Goal: Contribute content: Add original content to the website for others to see

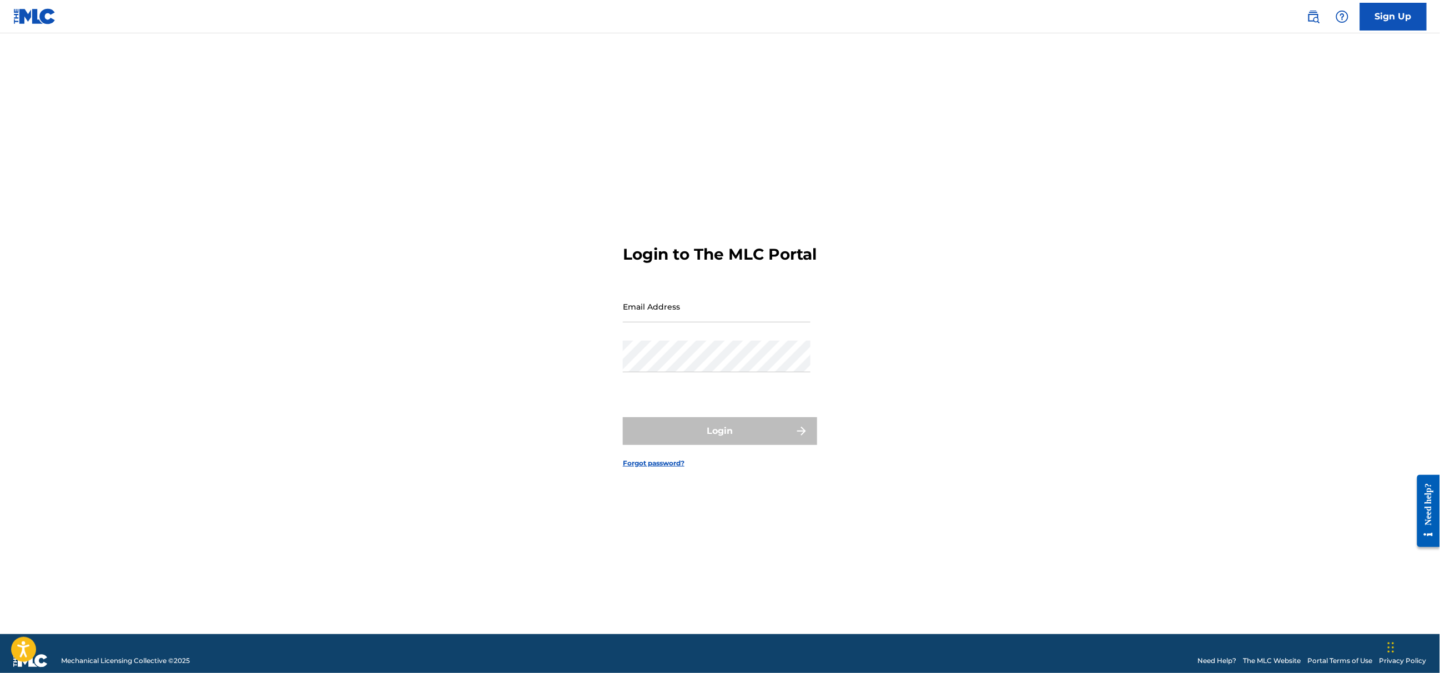
click at [0, 673] on nordpass-portal at bounding box center [0, 673] width 0 height 0
type input "[EMAIL_ADDRESS][DOMAIN_NAME]"
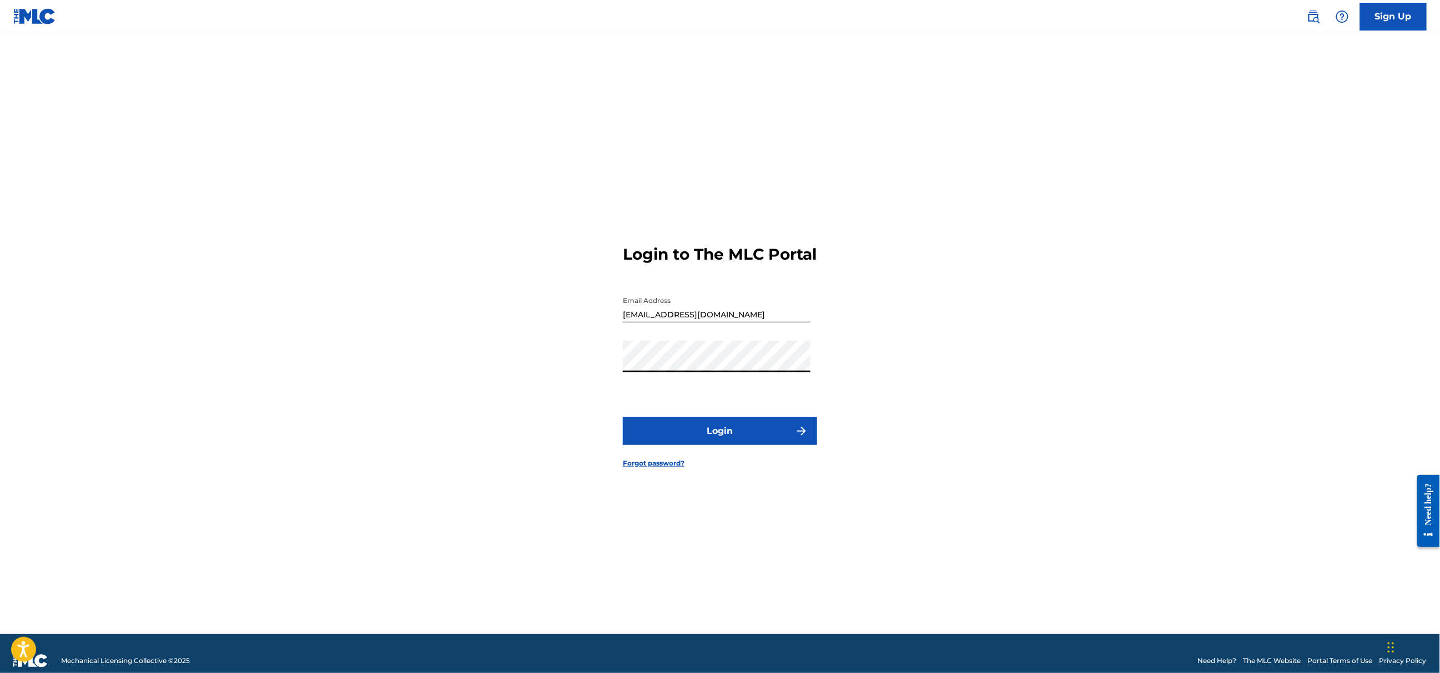
click at [736, 434] on button "Login" at bounding box center [720, 431] width 194 height 28
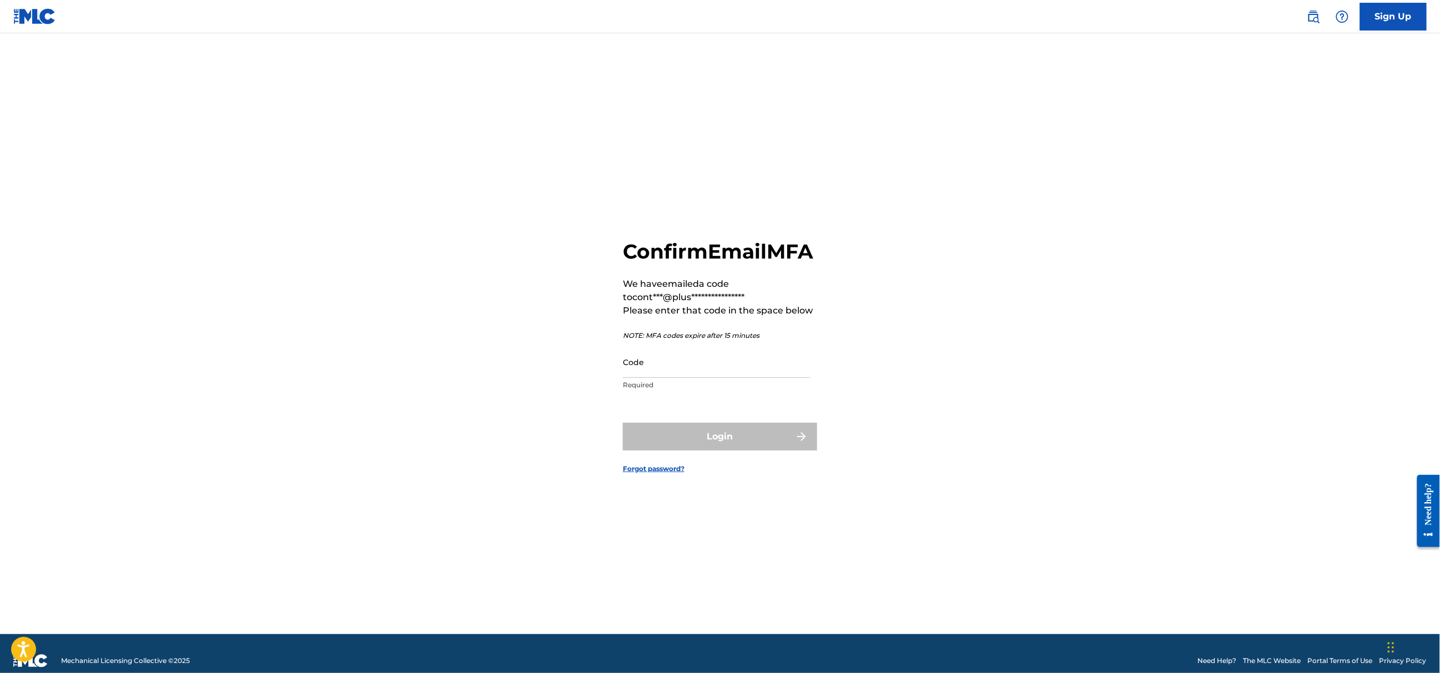
drag, startPoint x: 646, startPoint y: 371, endPoint x: 651, endPoint y: 387, distance: 16.3
click at [646, 371] on input "Code" at bounding box center [717, 362] width 188 height 32
paste input "740674"
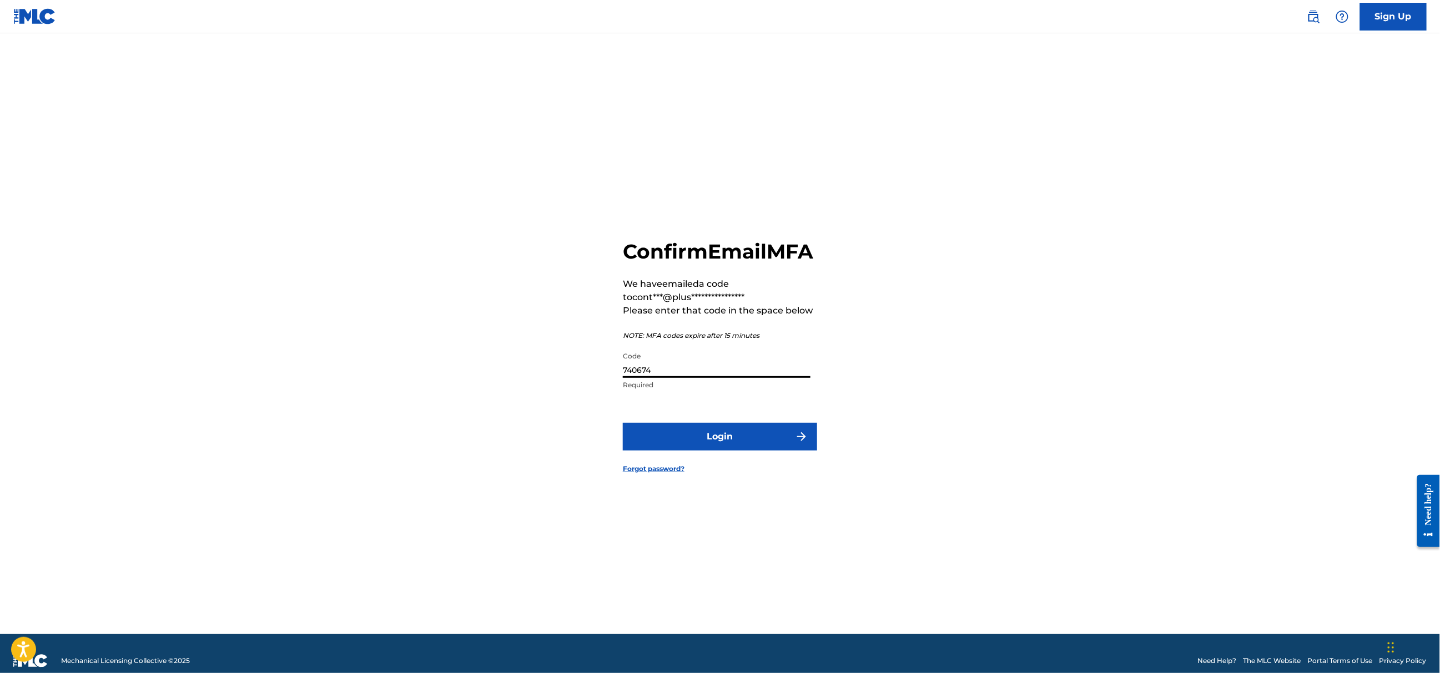
type input "740674"
click at [693, 446] on button "Login" at bounding box center [720, 437] width 194 height 28
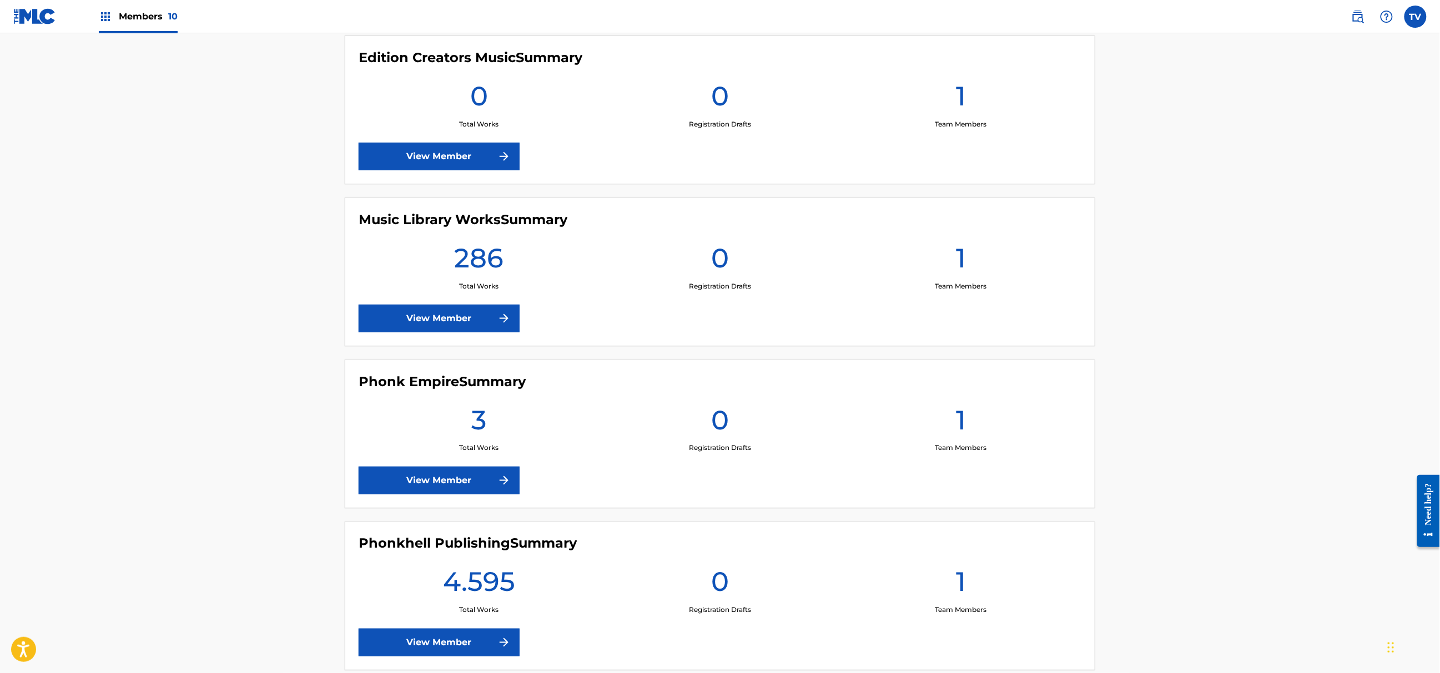
scroll to position [814, 0]
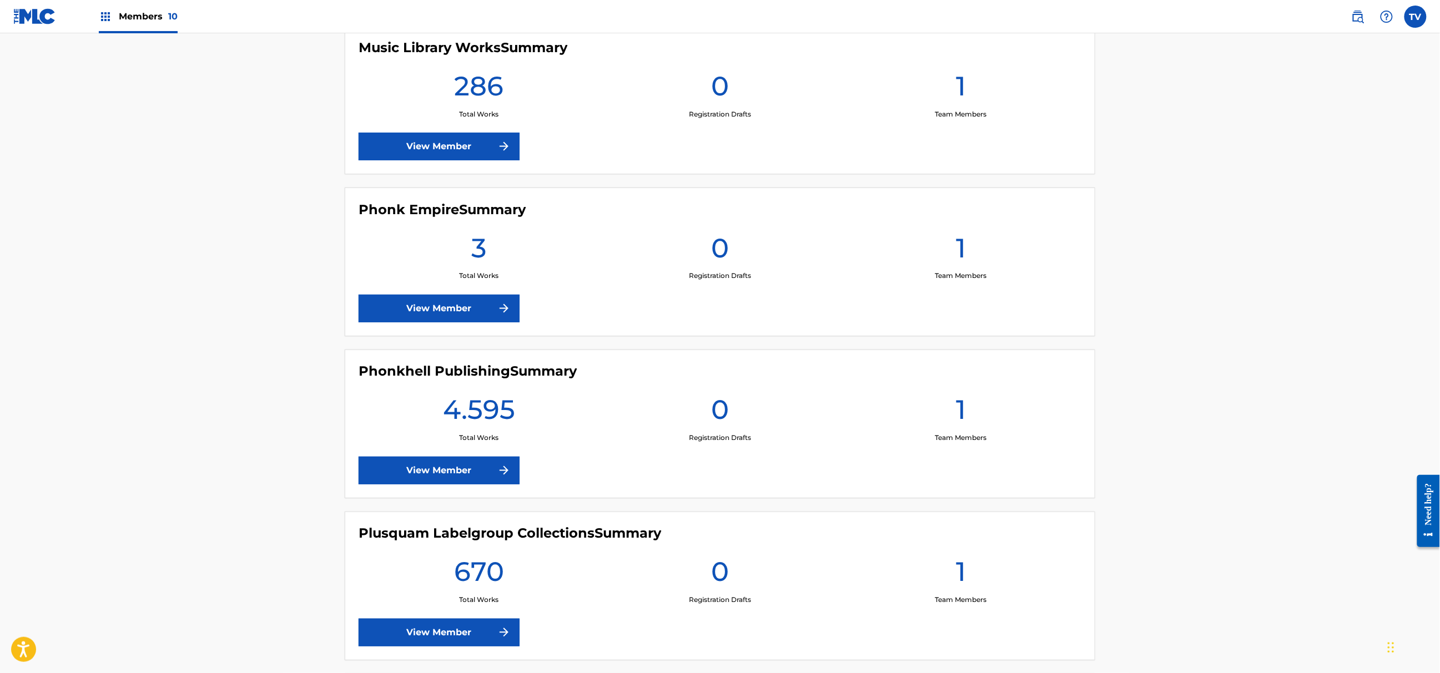
click at [489, 473] on link "View Member" at bounding box center [439, 471] width 161 height 28
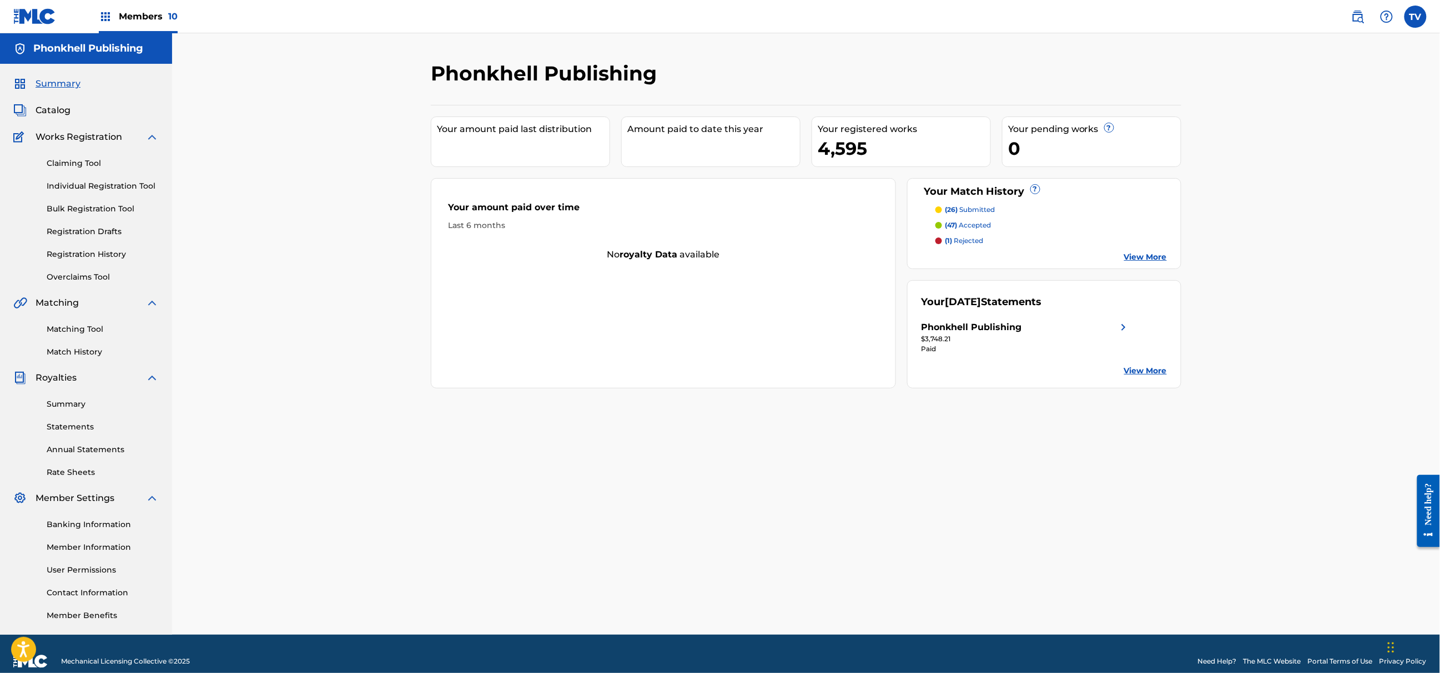
click at [90, 208] on link "Bulk Registration Tool" at bounding box center [103, 209] width 112 height 12
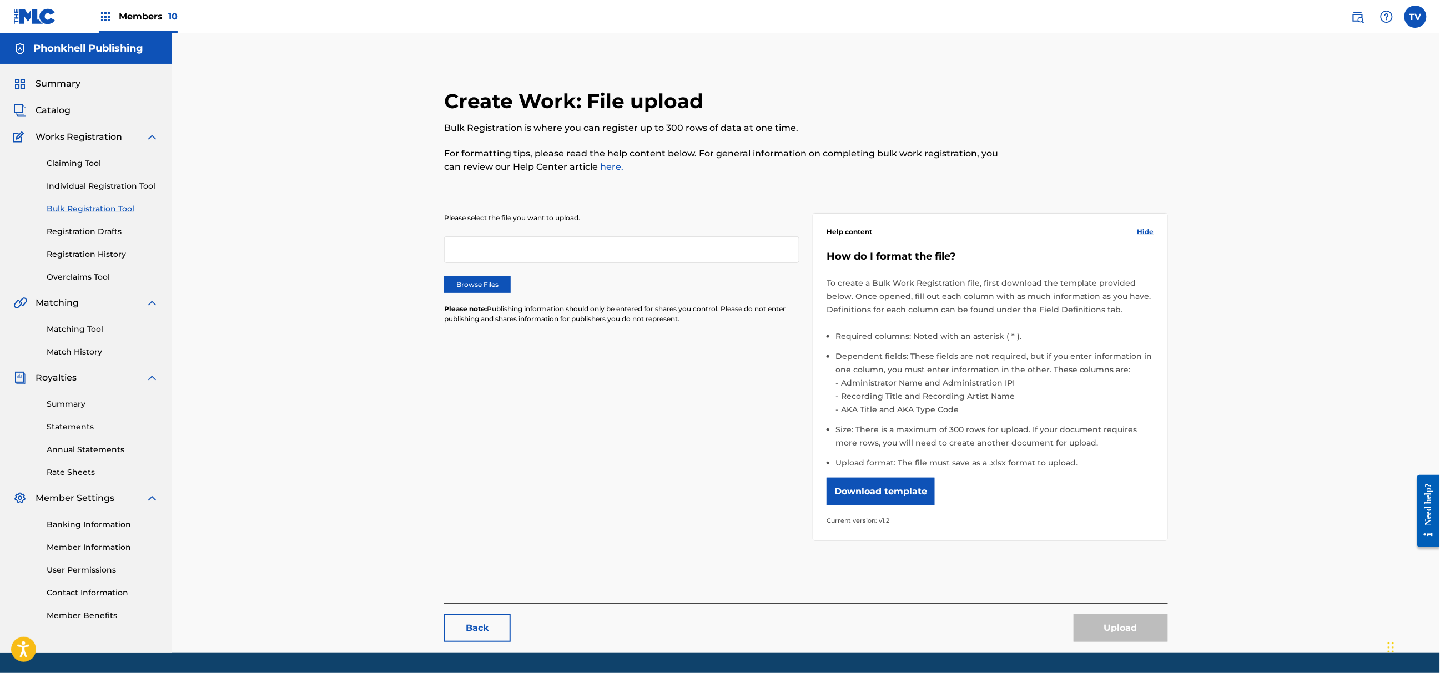
click at [496, 279] on label "Browse Files" at bounding box center [477, 284] width 67 height 17
click at [0, 0] on input "Browse Files" at bounding box center [0, 0] width 0 height 0
click at [1138, 626] on button "Upload" at bounding box center [1121, 629] width 94 height 28
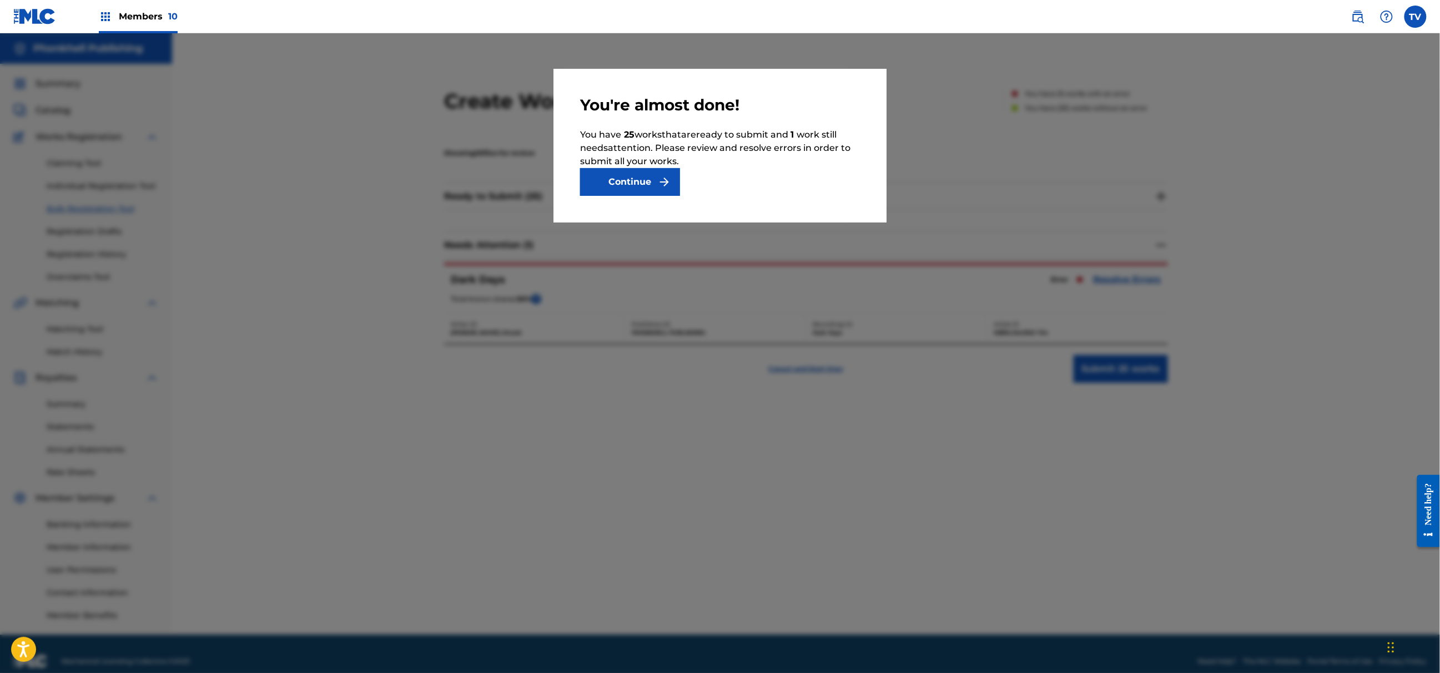
click at [654, 190] on button "Continue" at bounding box center [630, 182] width 100 height 28
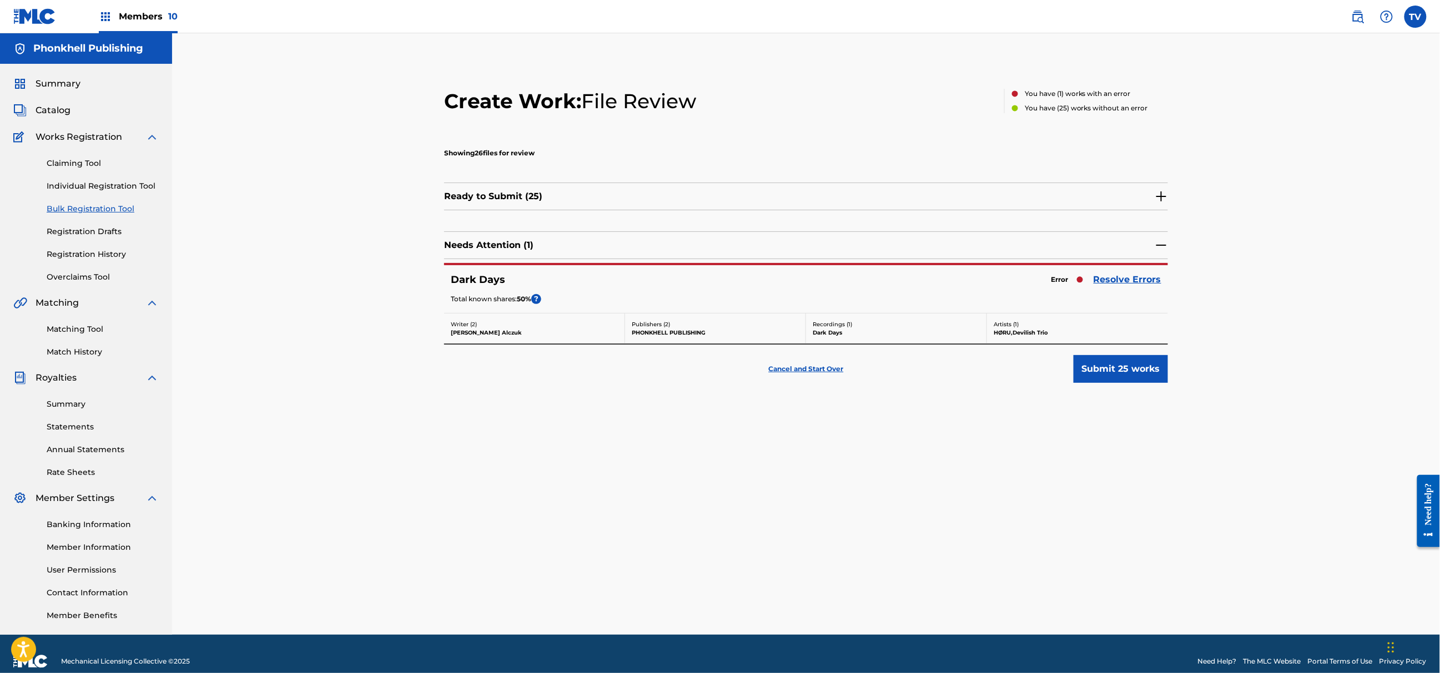
click at [1142, 284] on link "Resolve Errors" at bounding box center [1128, 279] width 68 height 13
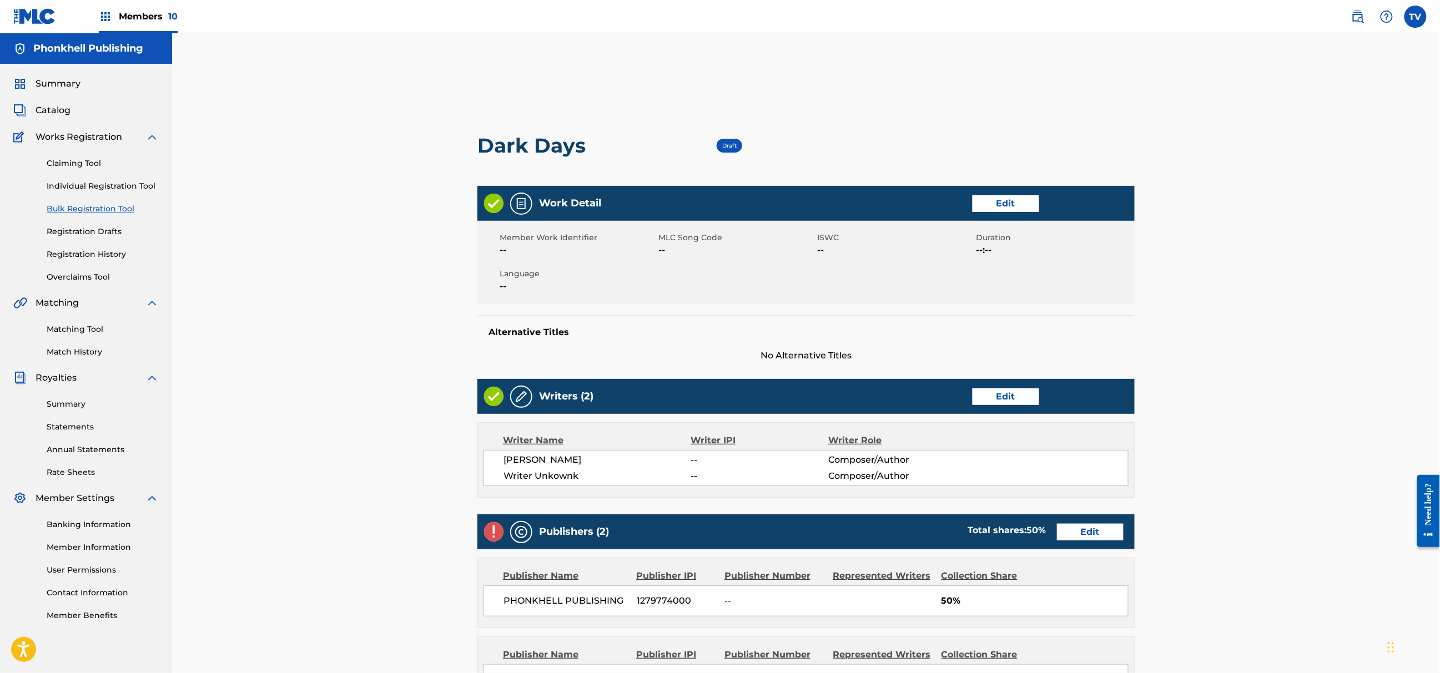
click at [1006, 410] on div "Writers (2) Edit" at bounding box center [805, 396] width 657 height 35
click at [1006, 402] on link "Edit" at bounding box center [1006, 397] width 67 height 17
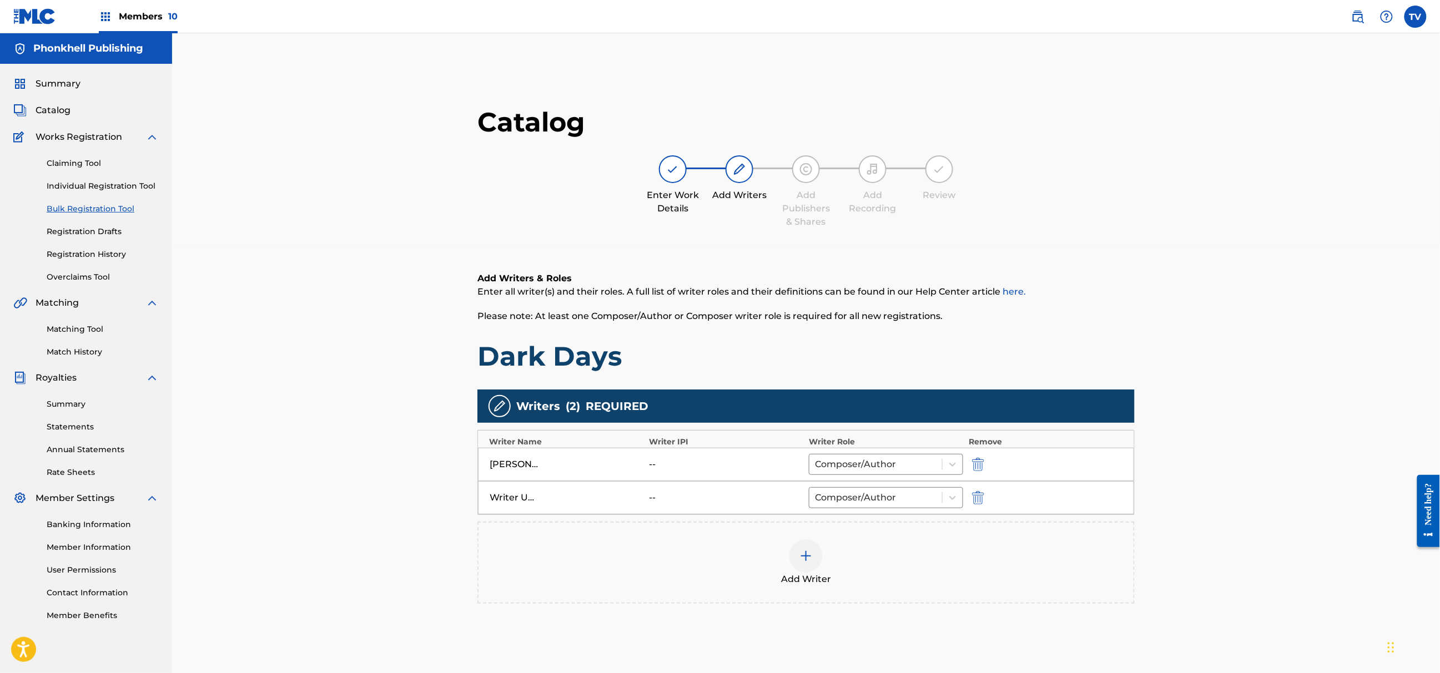
click at [978, 500] on img "submit" at bounding box center [978, 497] width 12 height 13
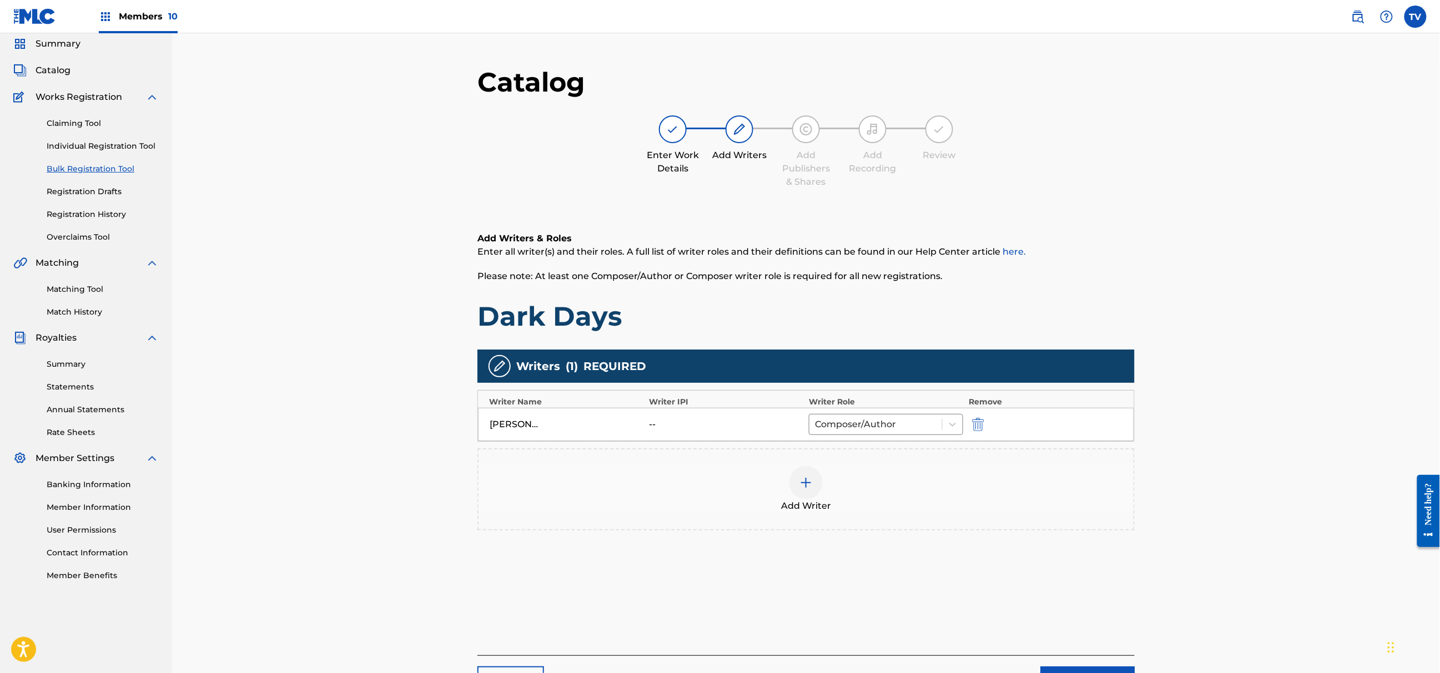
scroll to position [153, 0]
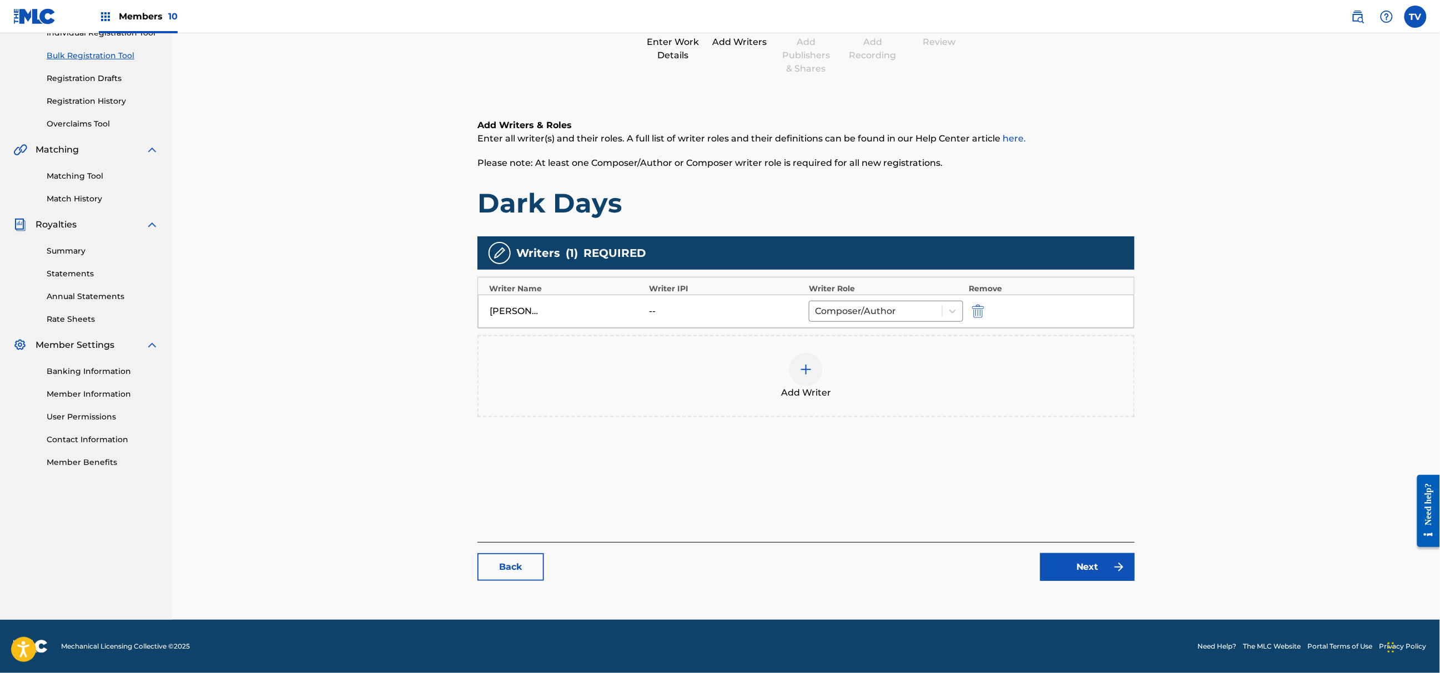
click at [1114, 564] on img at bounding box center [1119, 567] width 13 height 13
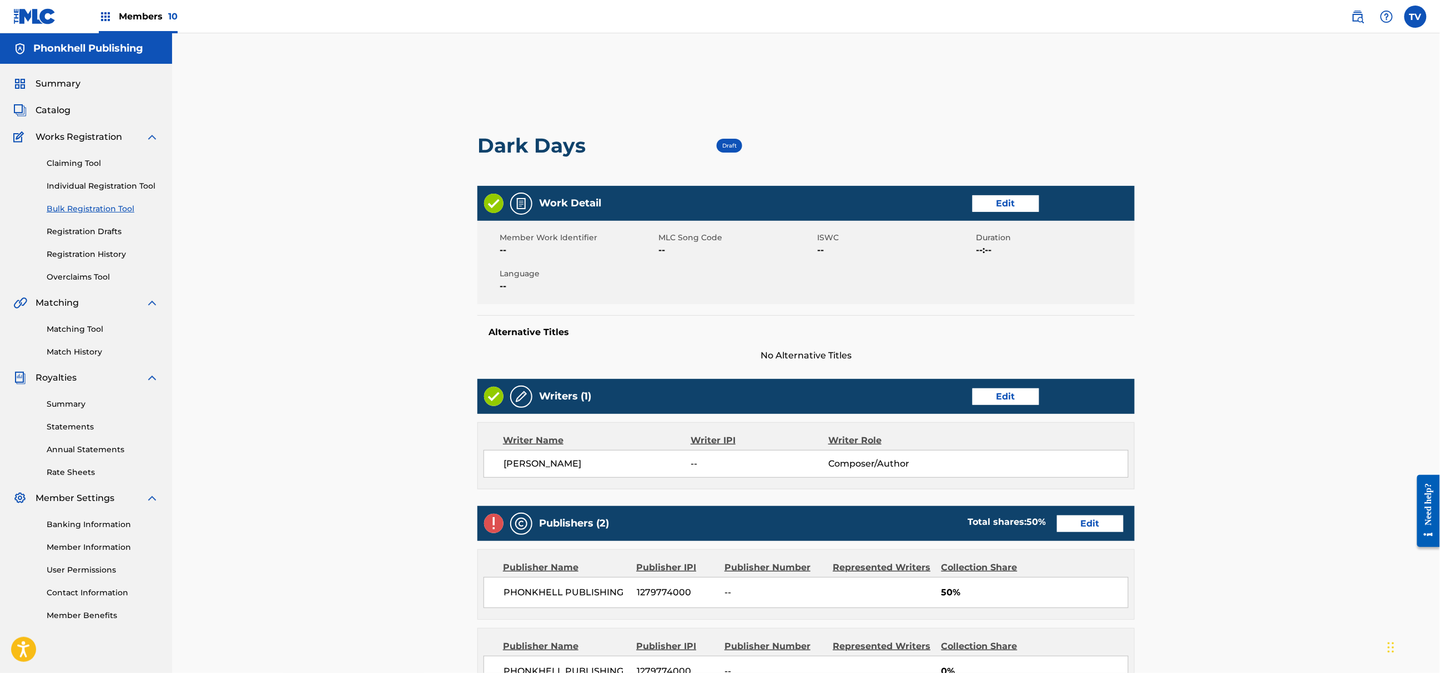
click at [1102, 529] on link "Edit" at bounding box center [1090, 524] width 67 height 17
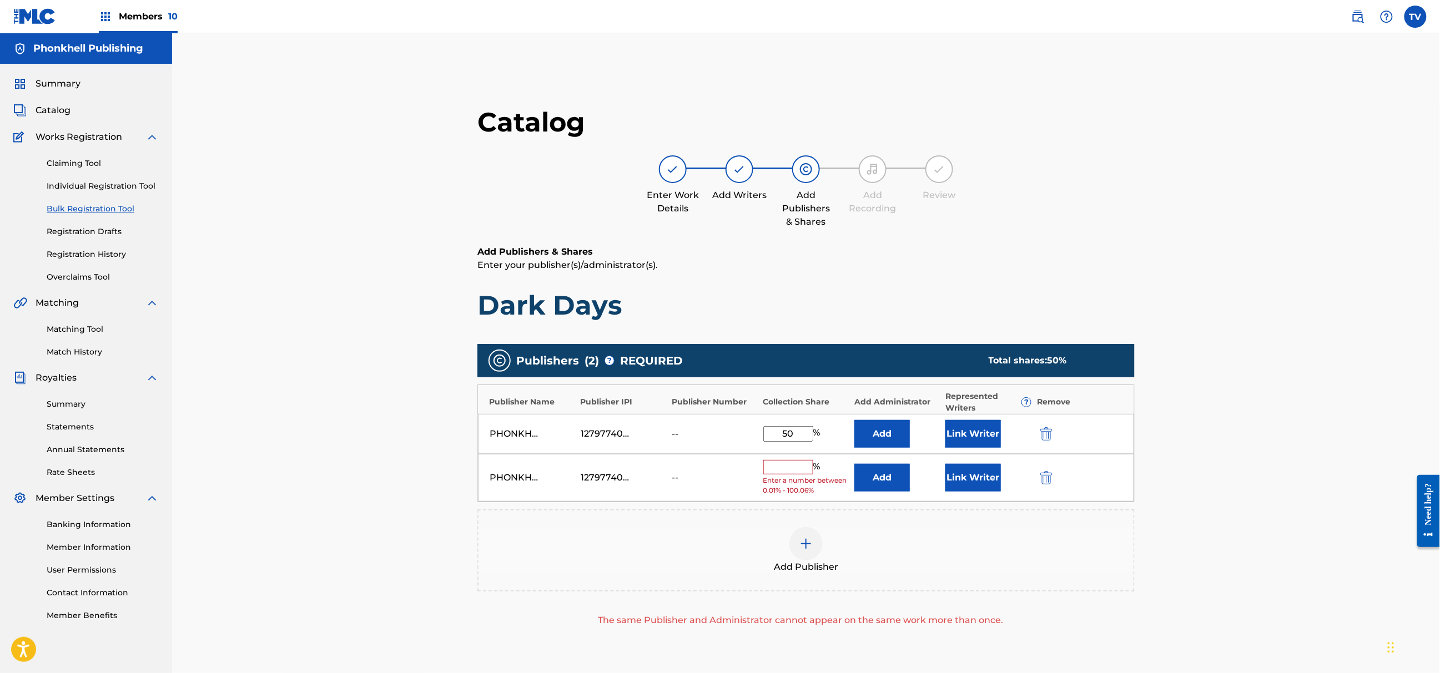
click at [1043, 472] on div "PHONKHELL PUBLISHING 1279774000 -- % Enter a number between 0.01% - 100.06% Add…" at bounding box center [806, 478] width 656 height 48
click at [1050, 476] on img "submit" at bounding box center [1046, 477] width 12 height 13
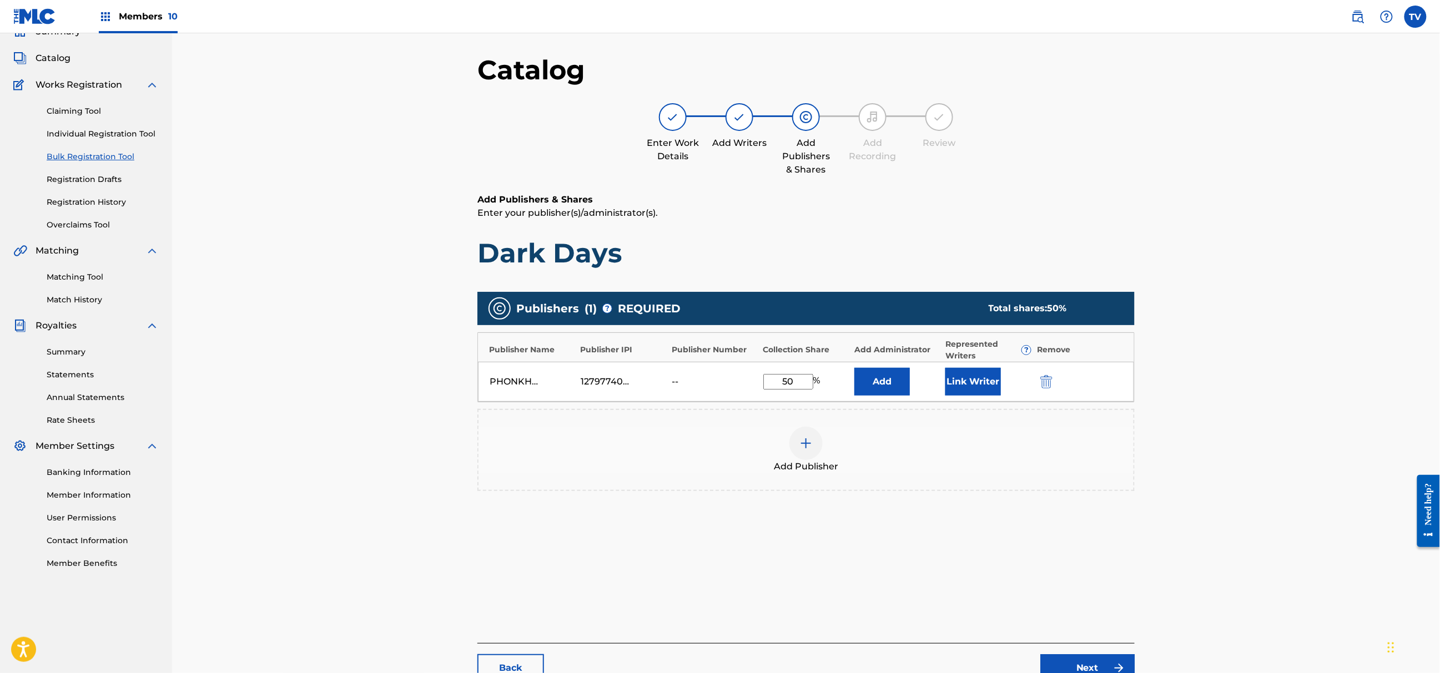
scroll to position [153, 0]
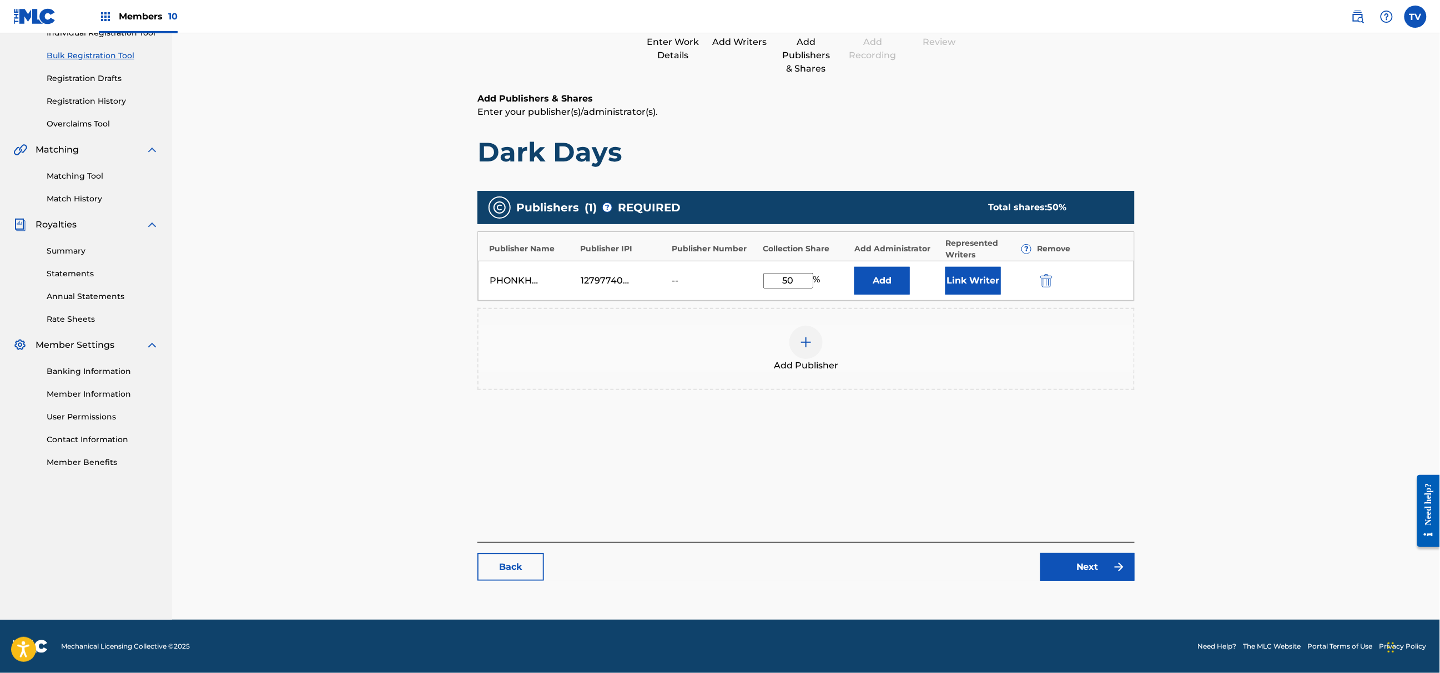
click at [1073, 567] on link "Next" at bounding box center [1087, 568] width 94 height 28
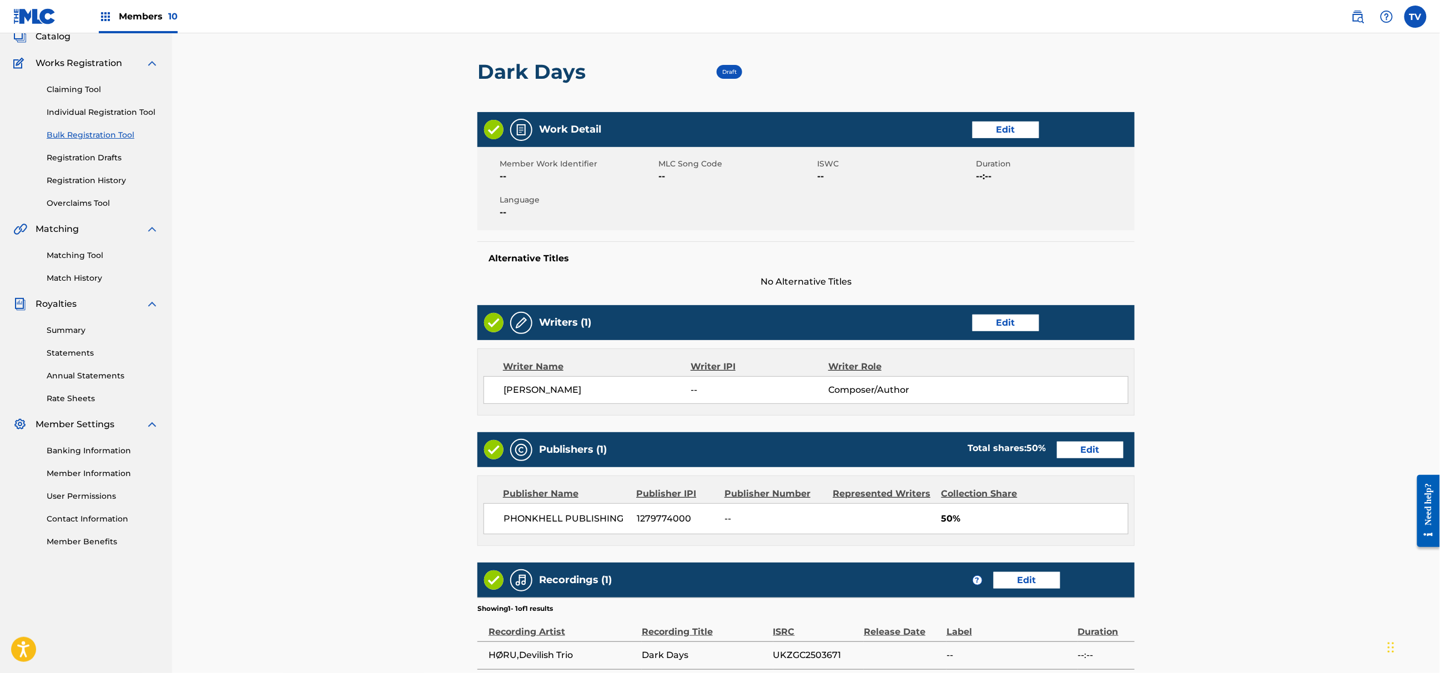
scroll to position [219, 0]
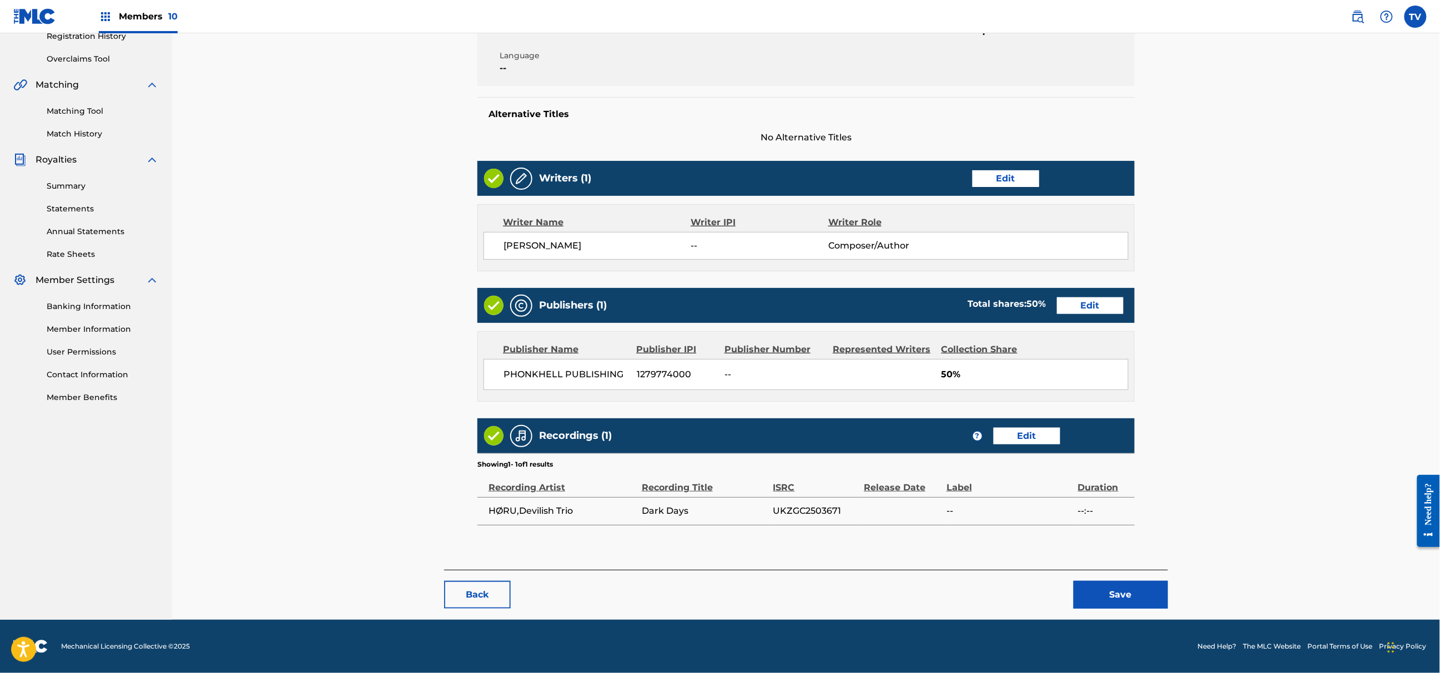
click at [1129, 598] on button "Save" at bounding box center [1121, 595] width 94 height 28
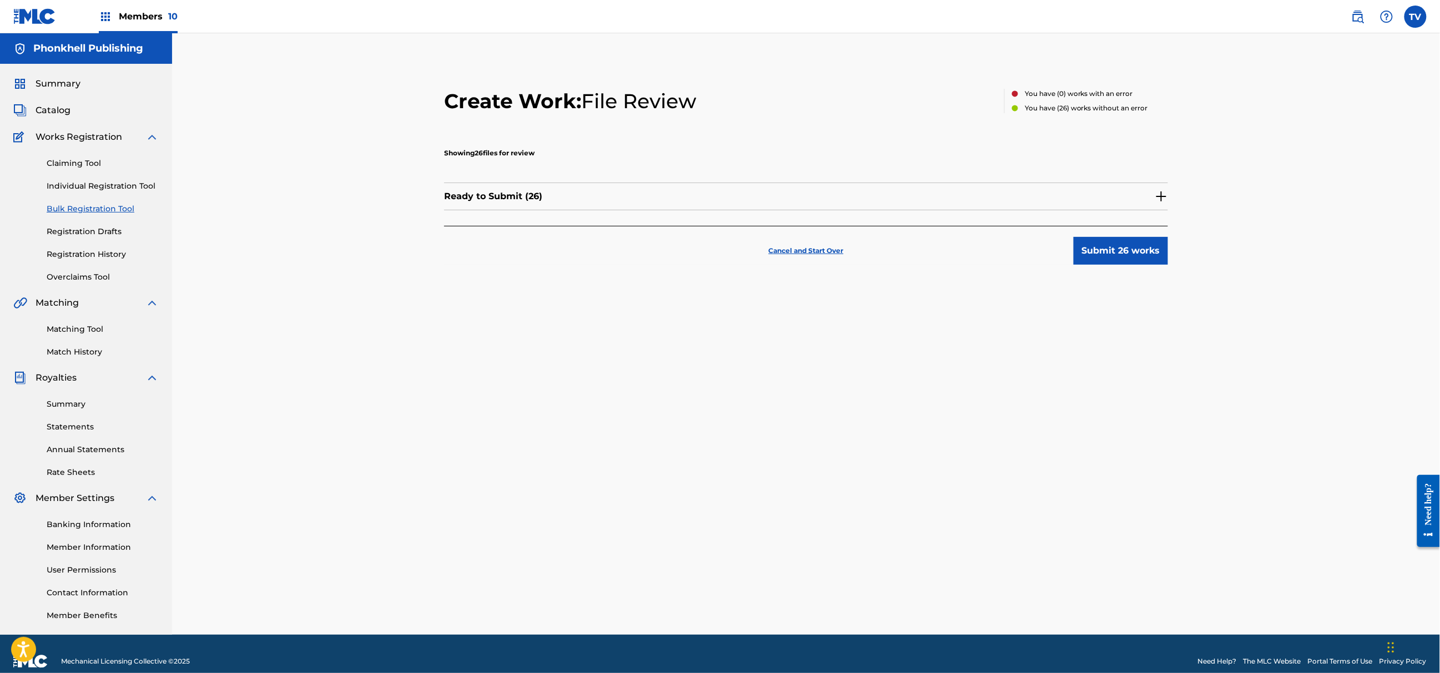
click at [1160, 196] on img at bounding box center [1161, 196] width 13 height 13
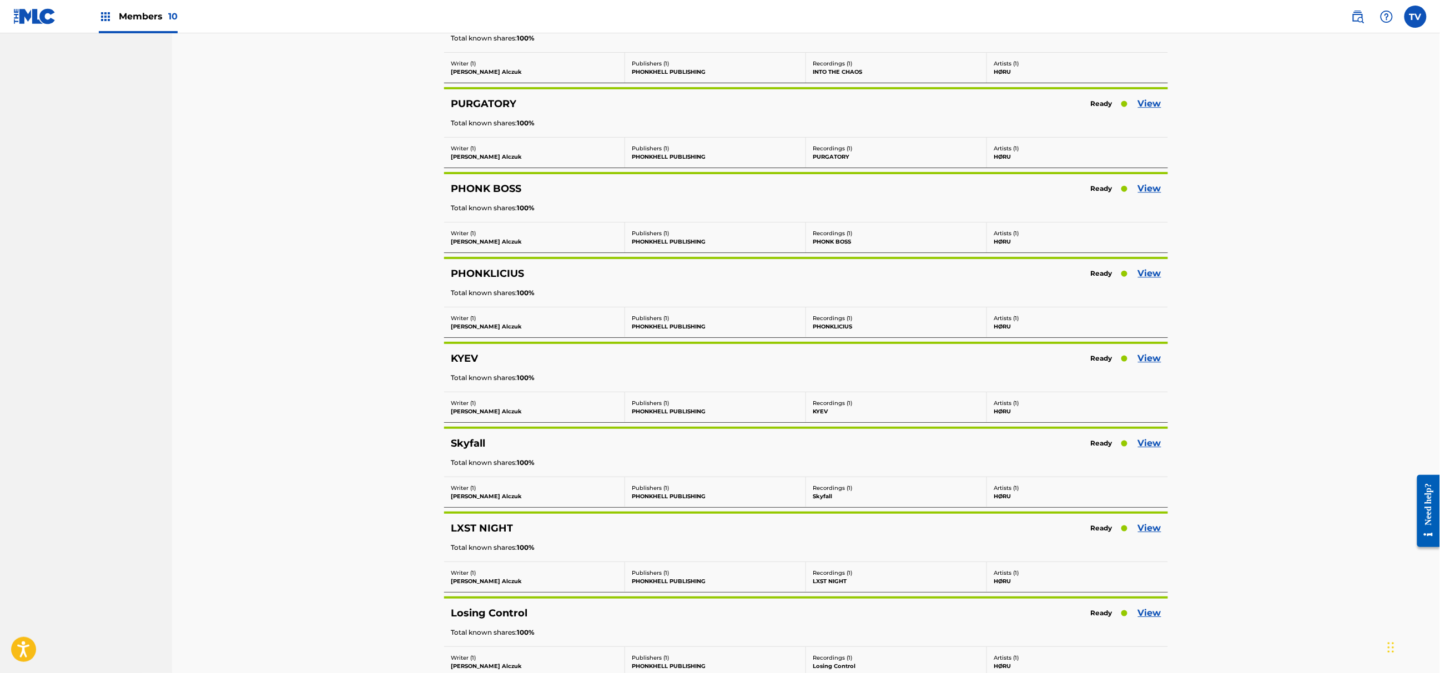
scroll to position [1874, 0]
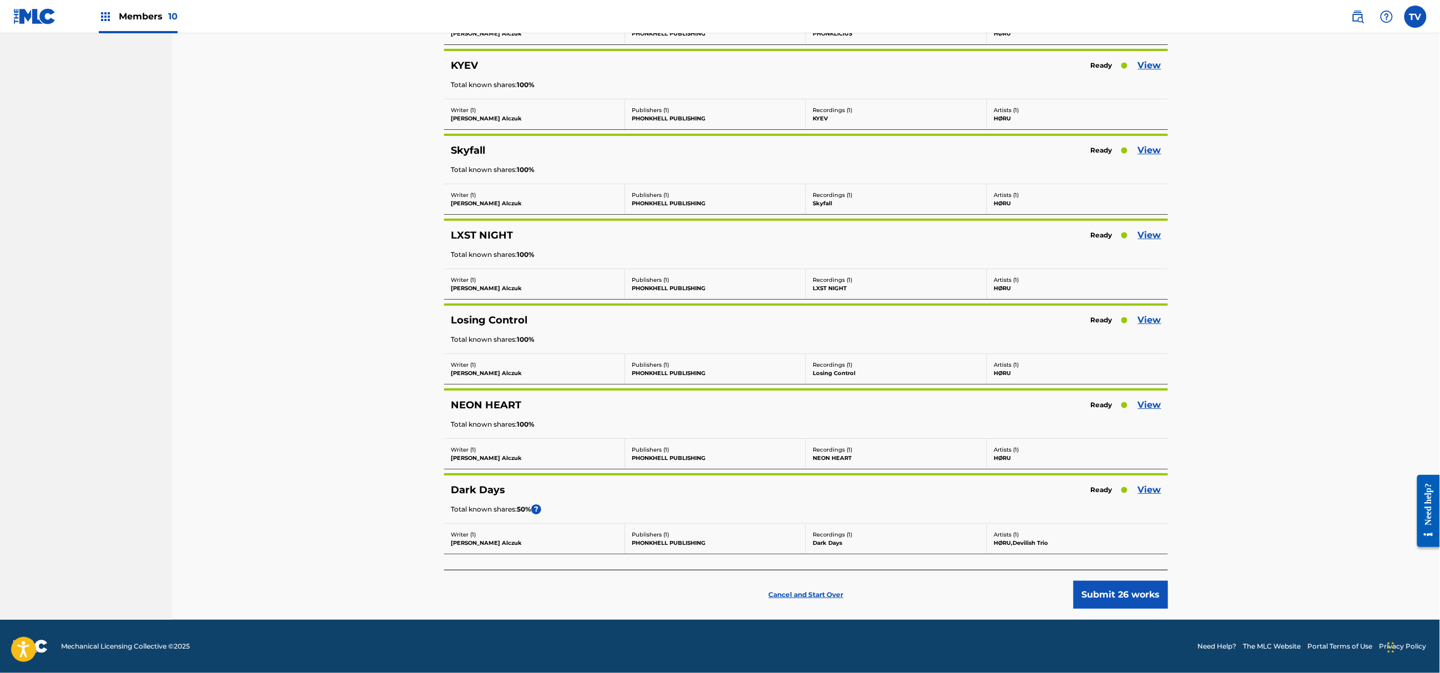
click at [1158, 403] on link "View" at bounding box center [1149, 405] width 23 height 13
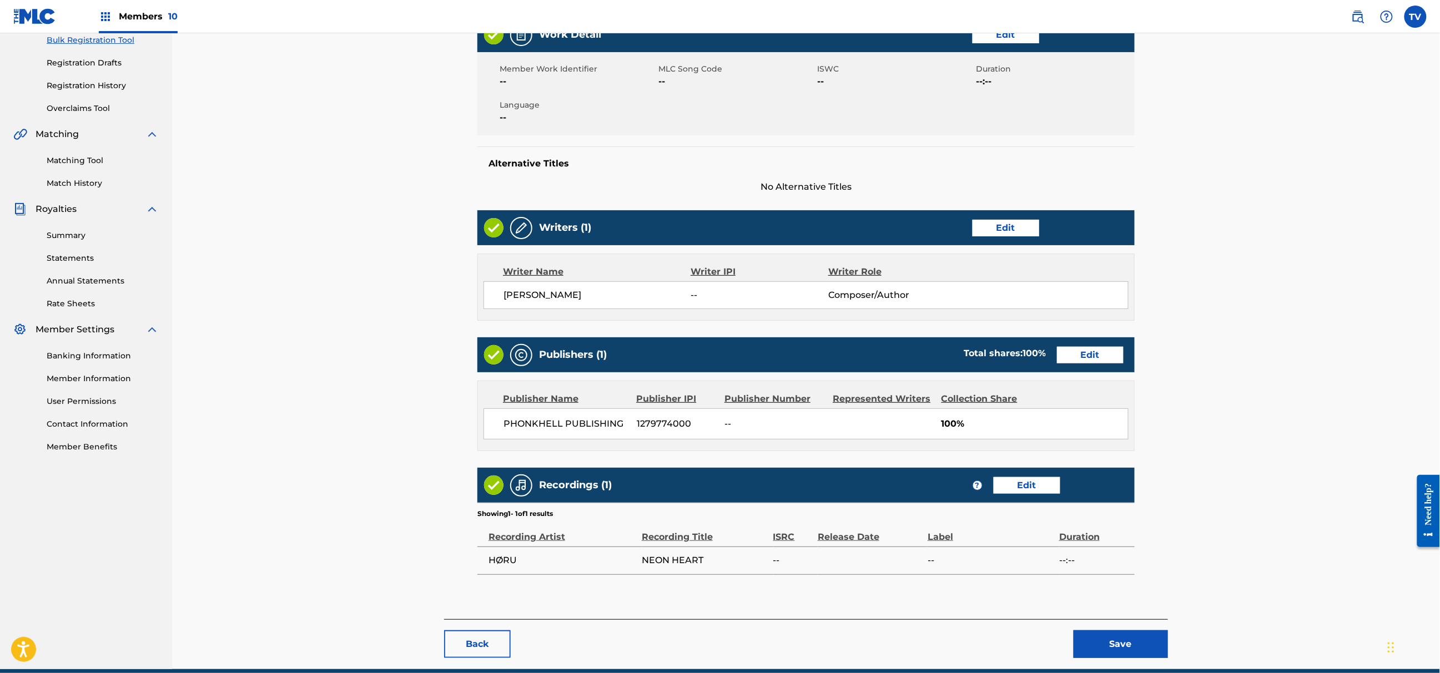
scroll to position [219, 0]
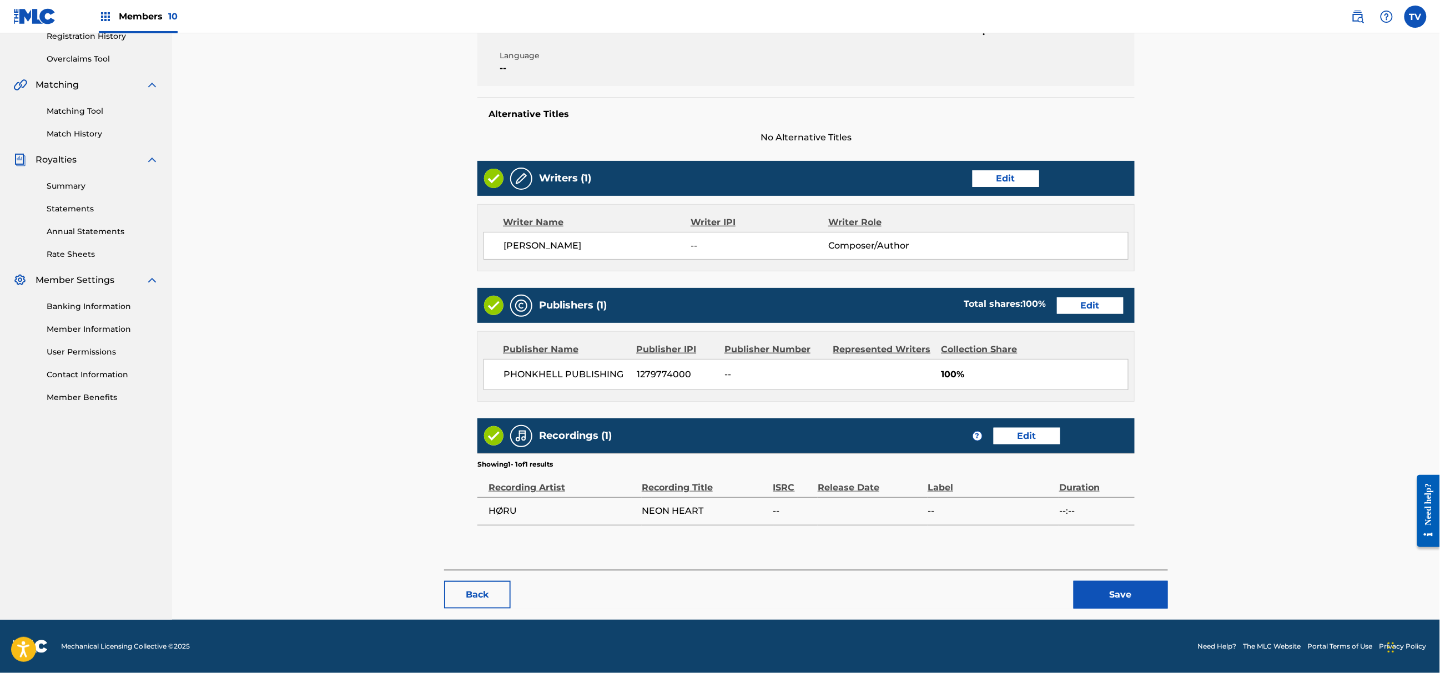
click at [1138, 592] on button "Save" at bounding box center [1121, 595] width 94 height 28
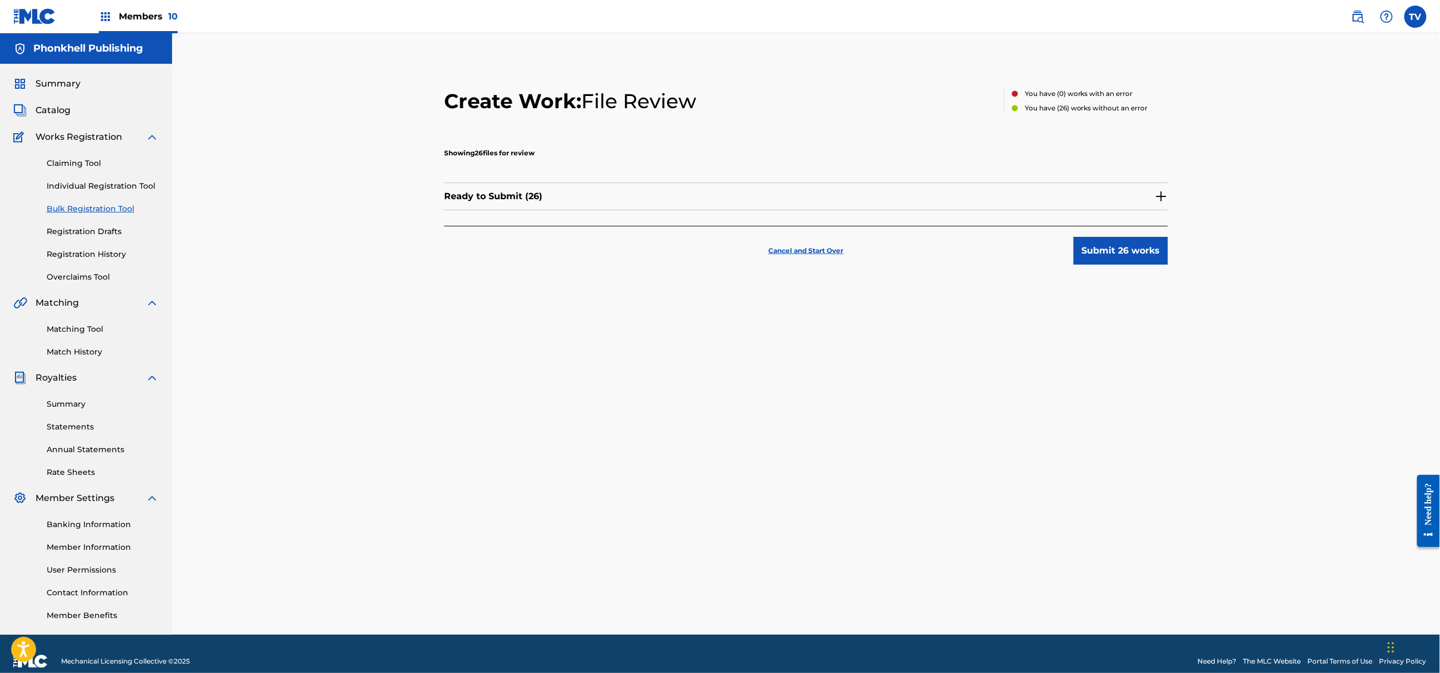
click at [1124, 260] on button "Submit 26 works" at bounding box center [1121, 251] width 94 height 28
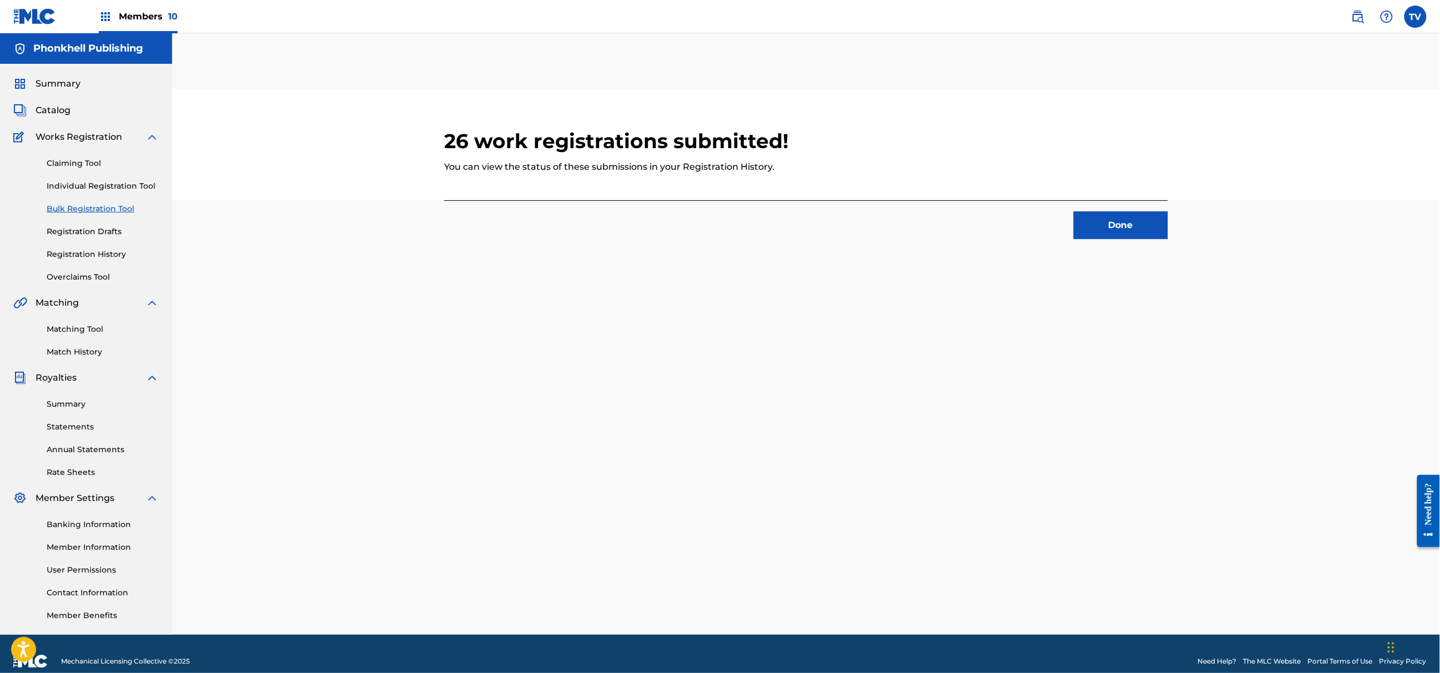
click at [1096, 239] on div "26 work registrations submitted! You can view the status of these submissions i…" at bounding box center [806, 170] width 724 height 162
click at [1098, 230] on button "Done" at bounding box center [1121, 226] width 94 height 28
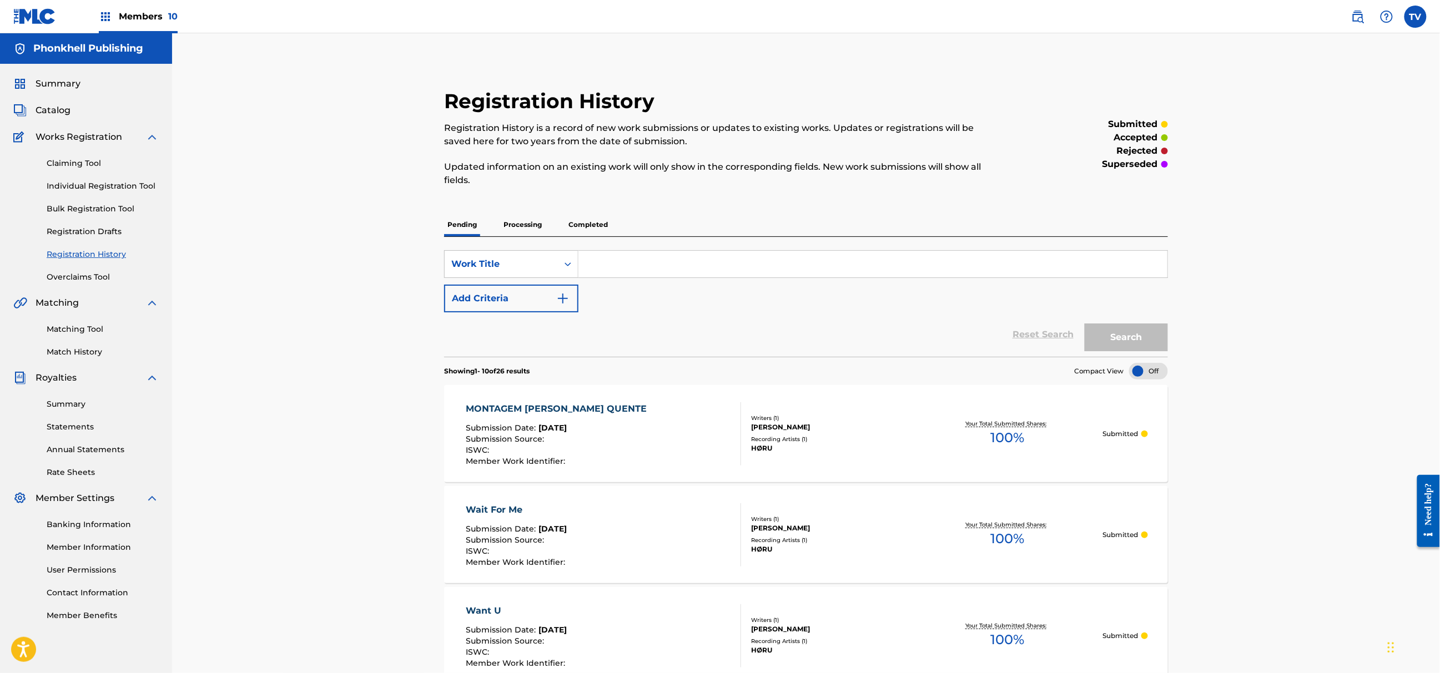
click at [527, 228] on p "Processing" at bounding box center [522, 224] width 45 height 23
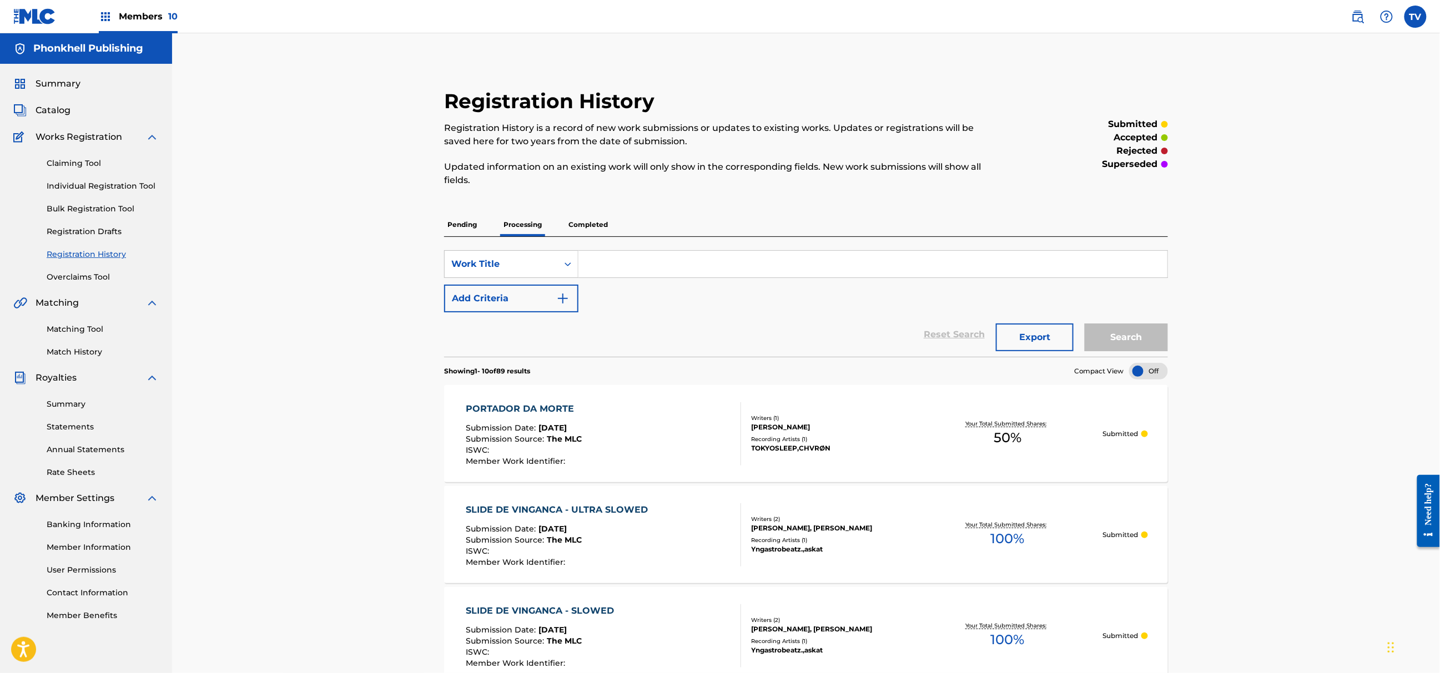
click at [601, 235] on p "Completed" at bounding box center [588, 224] width 46 height 23
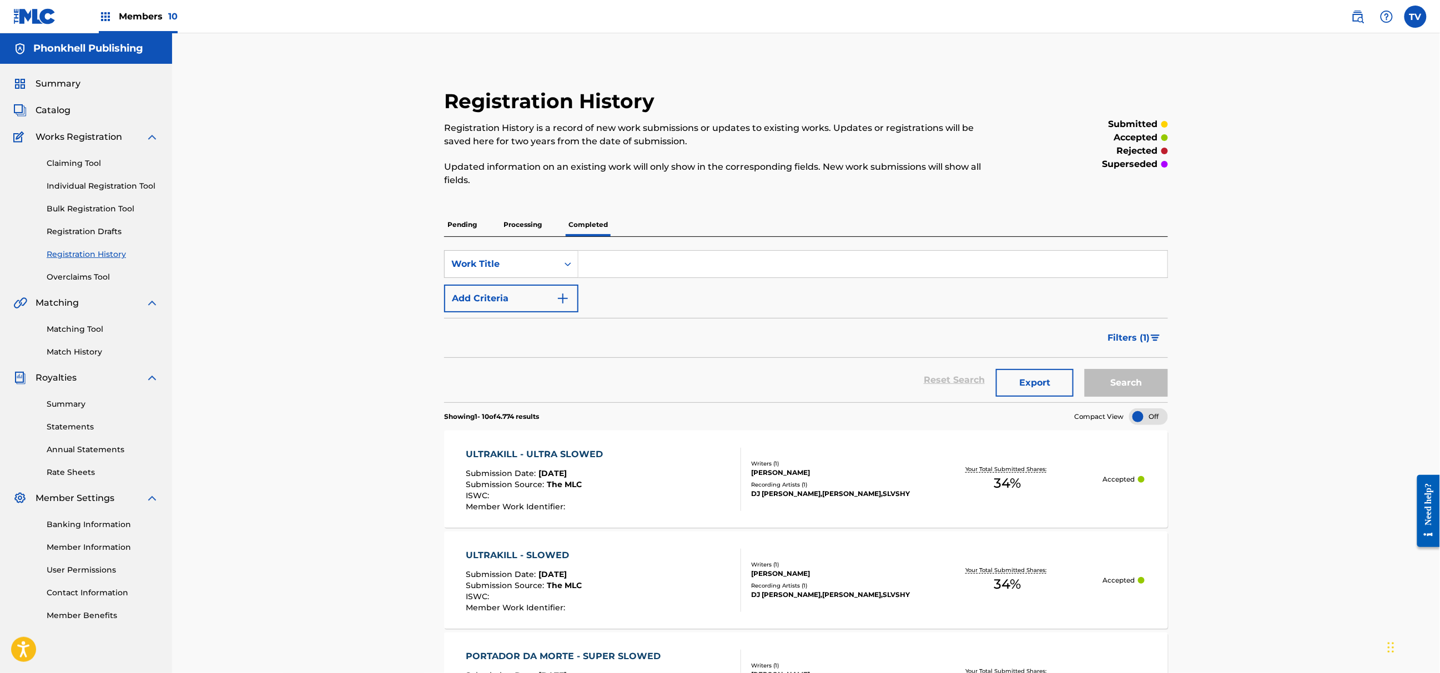
click at [52, 110] on span "Catalog" at bounding box center [53, 110] width 35 height 13
